Goal: Information Seeking & Learning: Learn about a topic

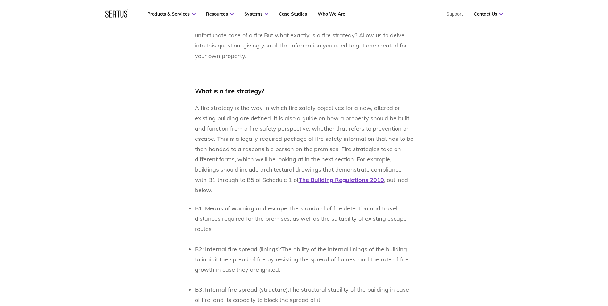
scroll to position [449, 0]
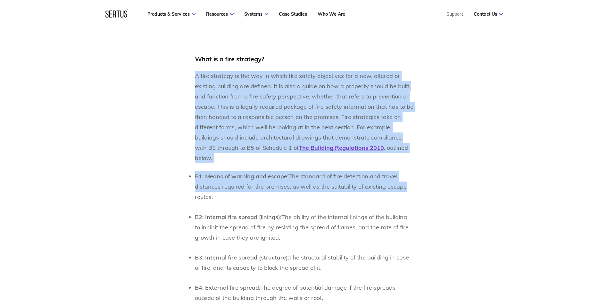
drag, startPoint x: 195, startPoint y: 77, endPoint x: 417, endPoint y: 176, distance: 243.2
click at [240, 98] on span "A fire strategy is the way in which fire safety objectives for a new, altered o…" at bounding box center [304, 111] width 219 height 79
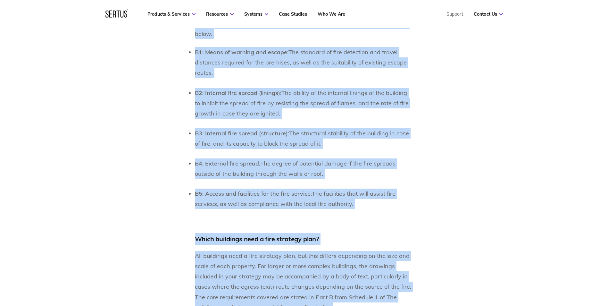
scroll to position [590, 0]
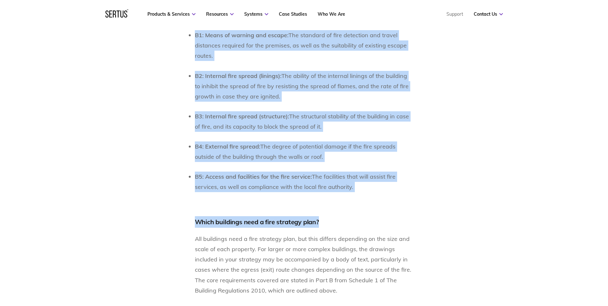
drag, startPoint x: 190, startPoint y: 76, endPoint x: 340, endPoint y: 189, distance: 188.6
drag, startPoint x: 340, startPoint y: 189, endPoint x: 306, endPoint y: 170, distance: 39.3
copy div "A fire strategy is the way in which fire safety objectives for a new, altered o…"
click at [318, 181] on p "B5: Access and facilities for the fire service: The facilities that will assist…" at bounding box center [304, 182] width 219 height 21
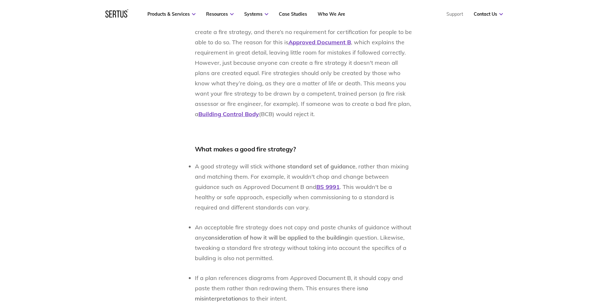
scroll to position [942, 0]
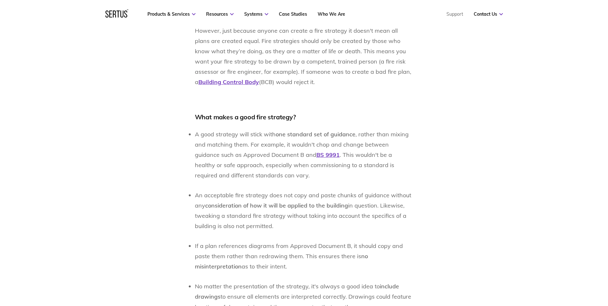
click at [221, 114] on div "A fire strategy is an essential requirement for all commercial and multioccupan…" at bounding box center [304, 214] width 219 height 1461
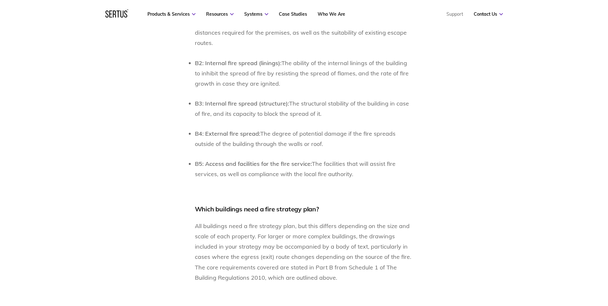
scroll to position [590, 0]
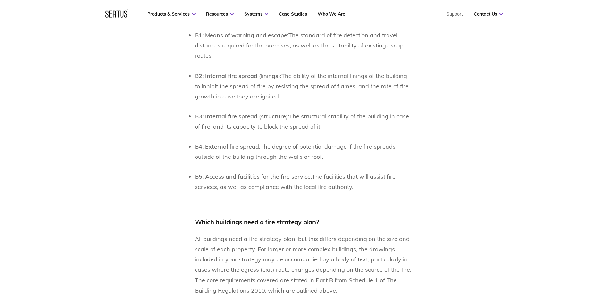
drag, startPoint x: 461, startPoint y: 155, endPoint x: 410, endPoint y: 154, distance: 51.3
click at [324, 122] on ul "B1: Means of warning and escape: The standard of fire detection and travel dist…" at bounding box center [304, 111] width 219 height 162
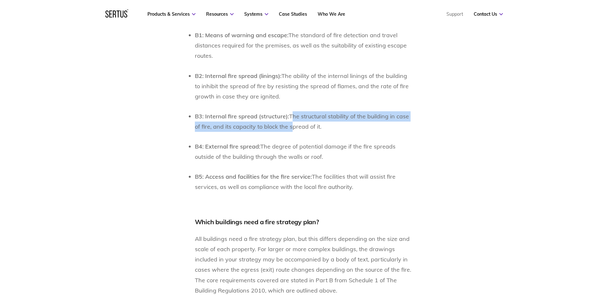
click at [292, 111] on p "B3: Internal fire spread (structure): The structural stability of the building …" at bounding box center [304, 121] width 219 height 21
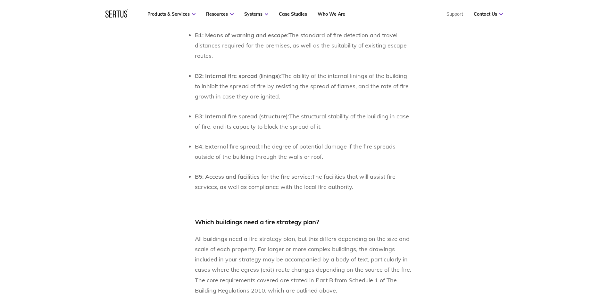
drag, startPoint x: 292, startPoint y: 111, endPoint x: 243, endPoint y: 87, distance: 54.1
click at [243, 87] on span "The ability of the internal linings of the building to inhibit the spread of fi…" at bounding box center [302, 86] width 214 height 28
click at [241, 83] on span "The ability of the internal linings of the building to inhibit the spread of fi…" at bounding box center [302, 86] width 214 height 28
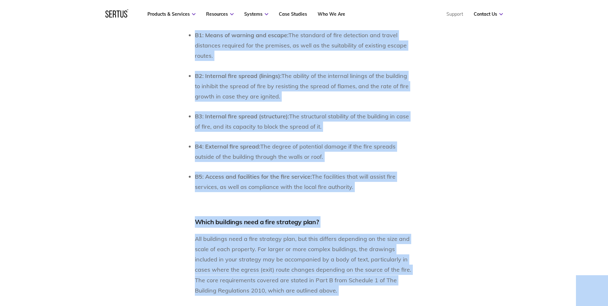
copy body "Sertus Blog Article Fire strategies: What are they and why do you need one? By …"
click at [288, 152] on ul "B1: Means of warning and escape: The standard of fire detection and travel dist…" at bounding box center [304, 111] width 219 height 162
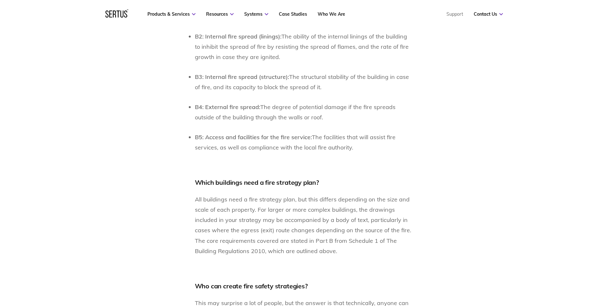
scroll to position [641, 0]
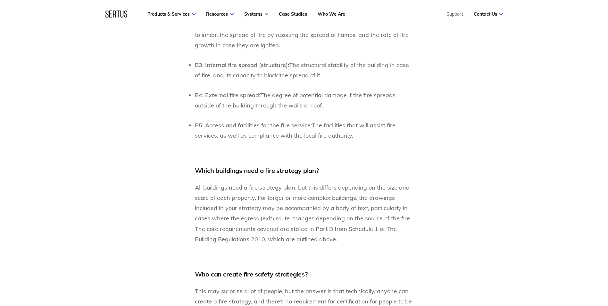
click at [290, 202] on p "All buildings need a fire strategy plan, but this differs depending on the size…" at bounding box center [304, 213] width 219 height 62
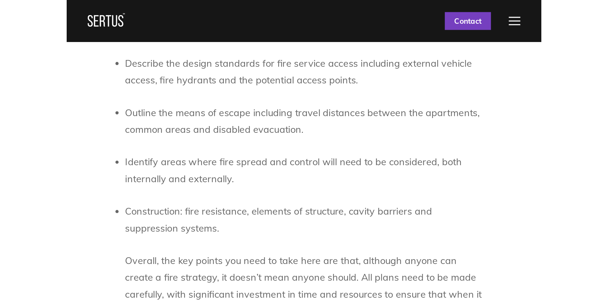
scroll to position [1635, 0]
